Goal: Information Seeking & Learning: Learn about a topic

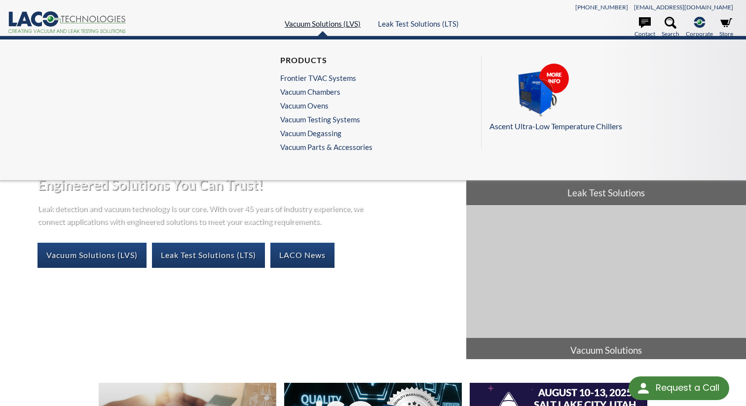
click at [332, 24] on link "Vacuum Solutions (LVS)" at bounding box center [323, 23] width 76 height 9
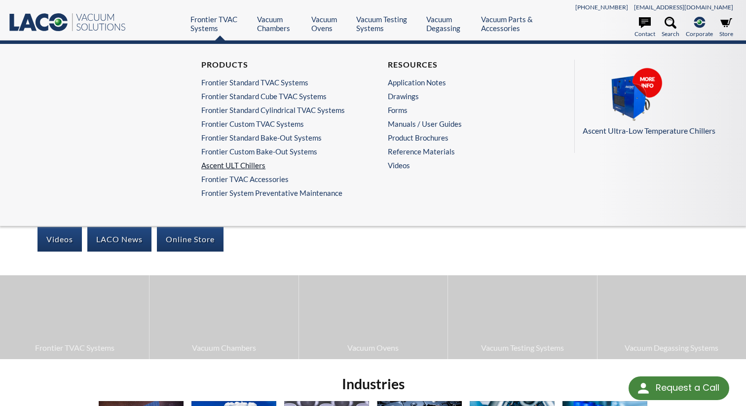
click at [227, 166] on link "Ascent ULT Chillers" at bounding box center [277, 165] width 152 height 9
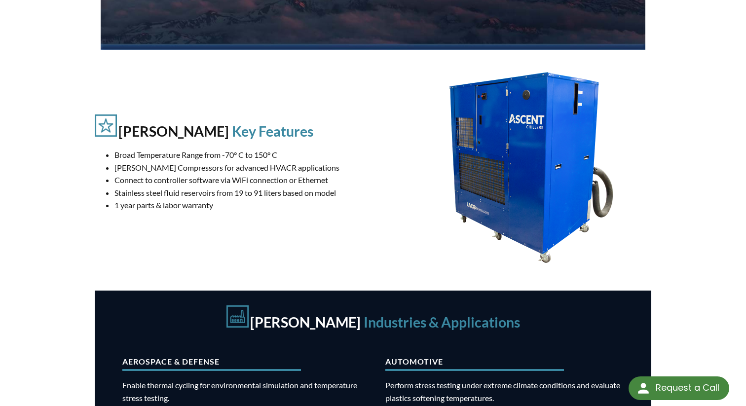
scroll to position [285, 0]
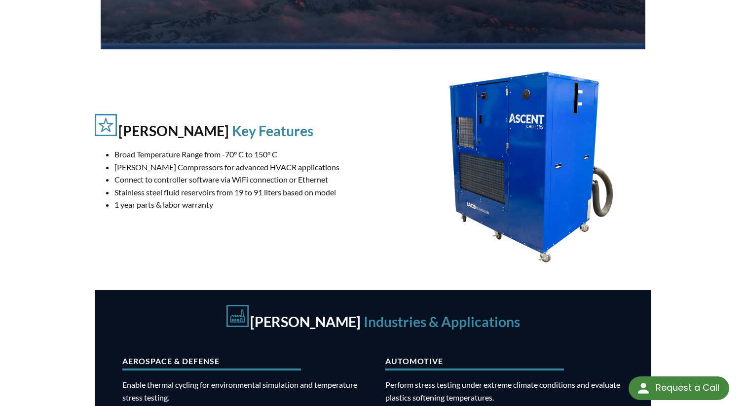
click at [529, 132] on img at bounding box center [530, 166] width 197 height 197
